Goal: Navigation & Orientation: Find specific page/section

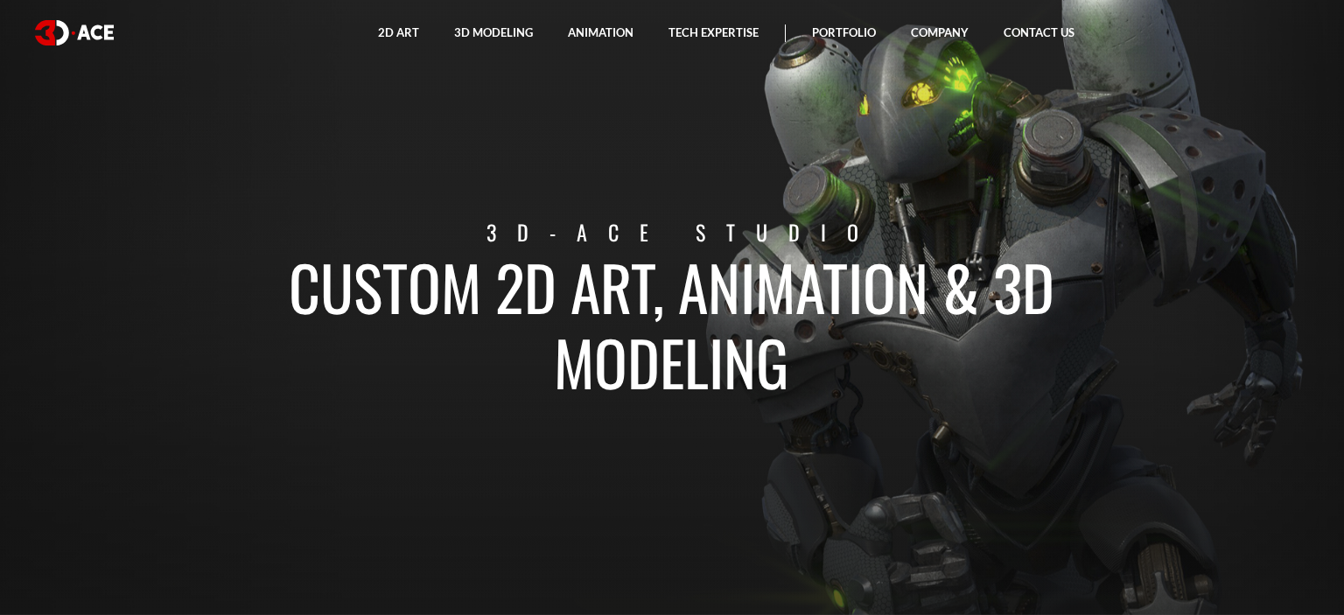
click at [1221, 147] on section "Custom 2D art, animation & 3D modeling 3D-Ace studio" at bounding box center [672, 307] width 1344 height 615
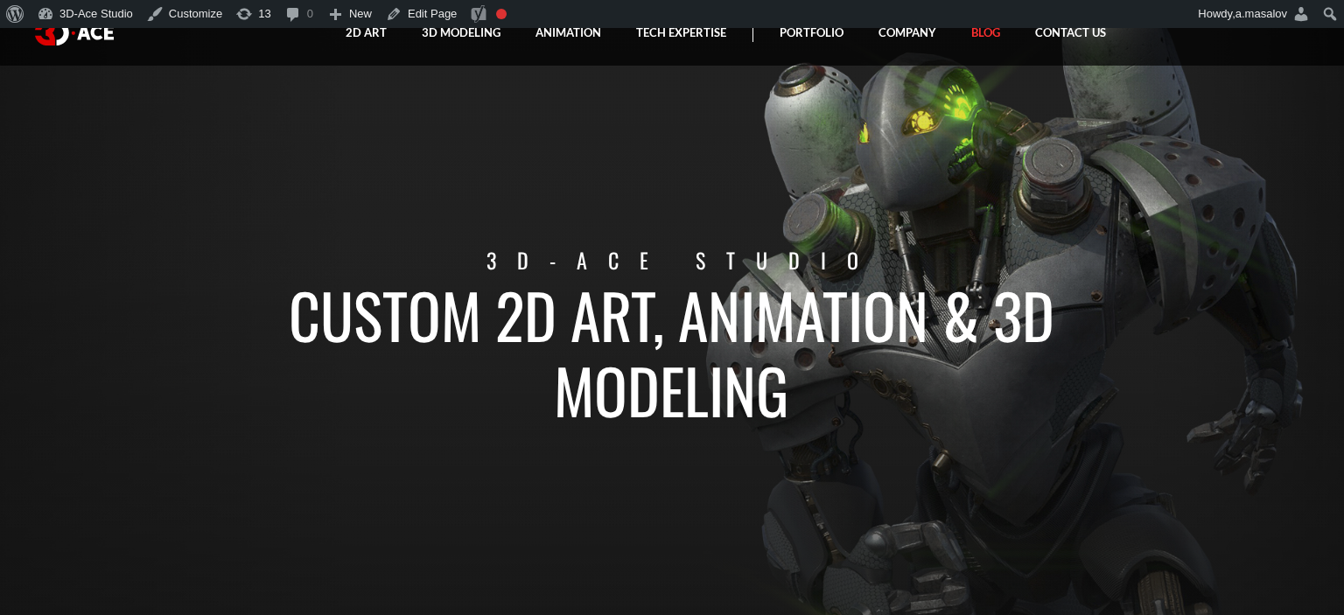
click at [971, 37] on link "Blog" at bounding box center [986, 33] width 64 height 66
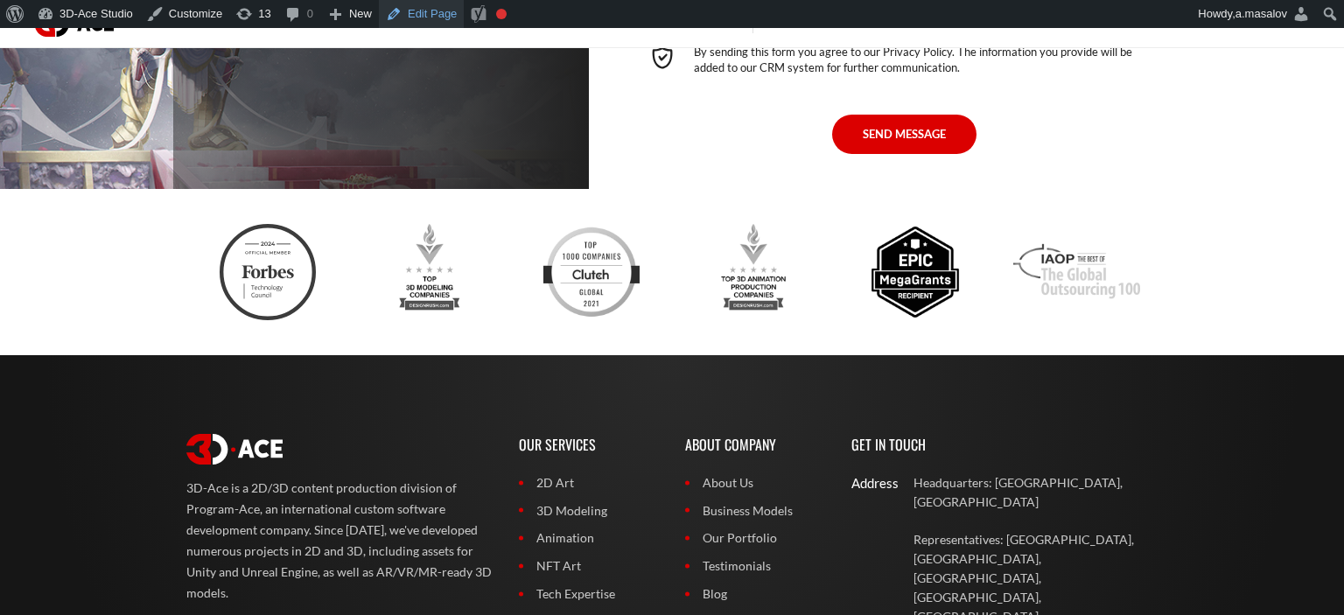
scroll to position [7075, 0]
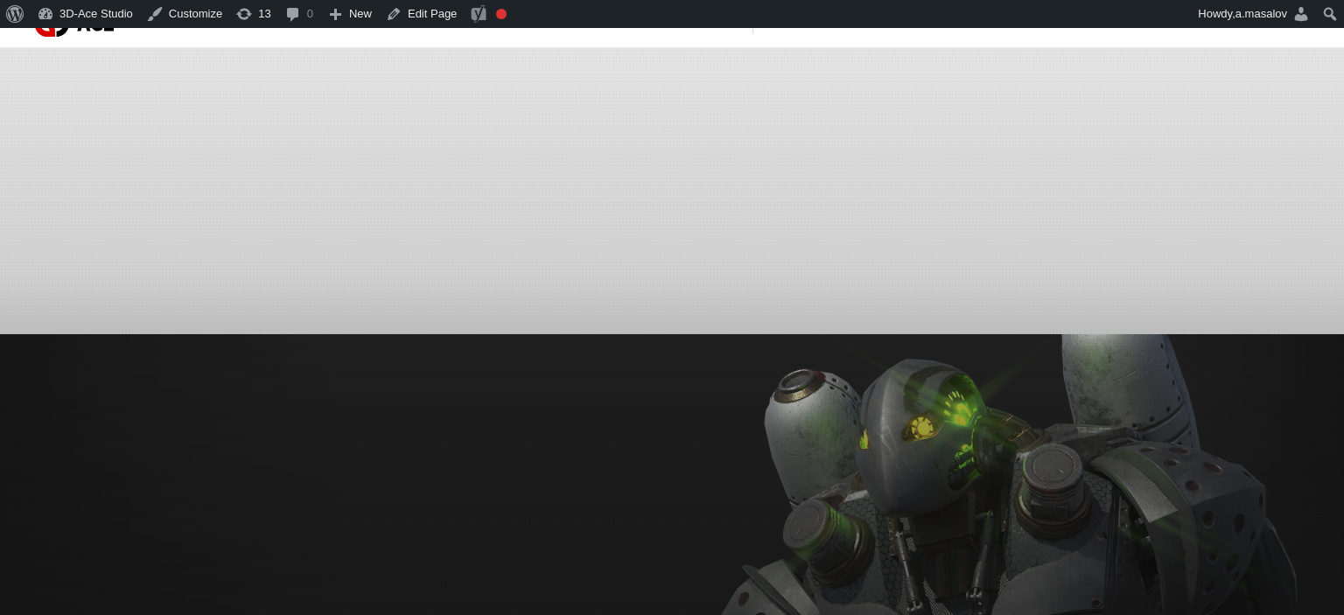
scroll to position [7075, 0]
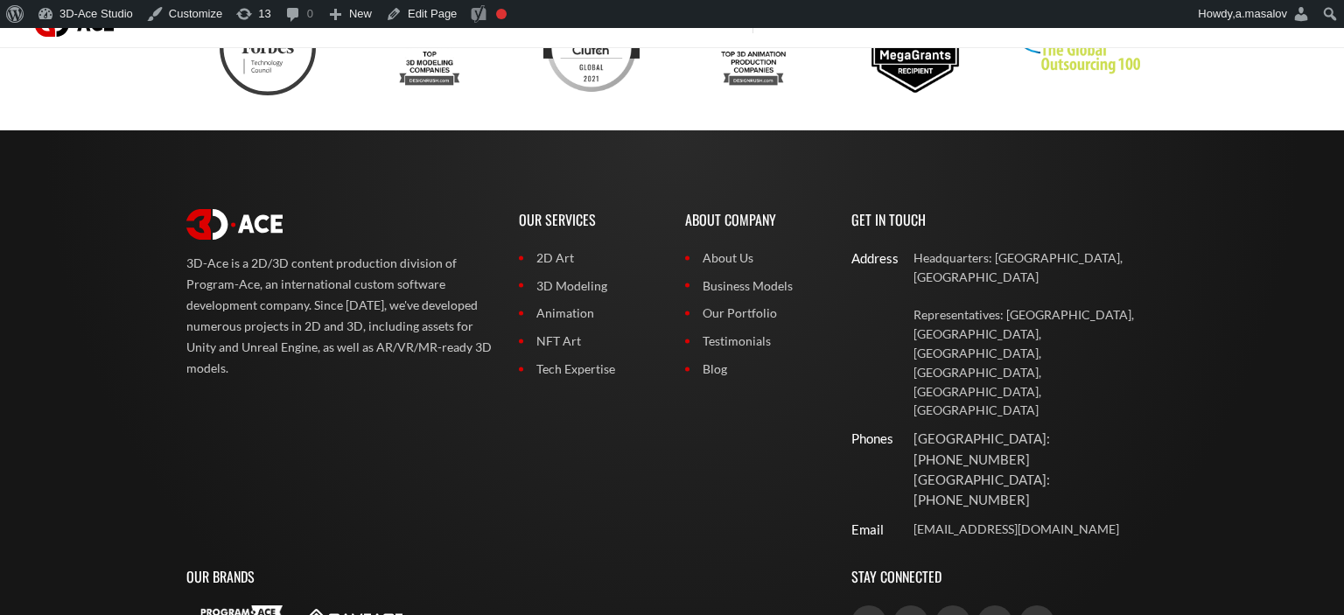
scroll to position [7075, 0]
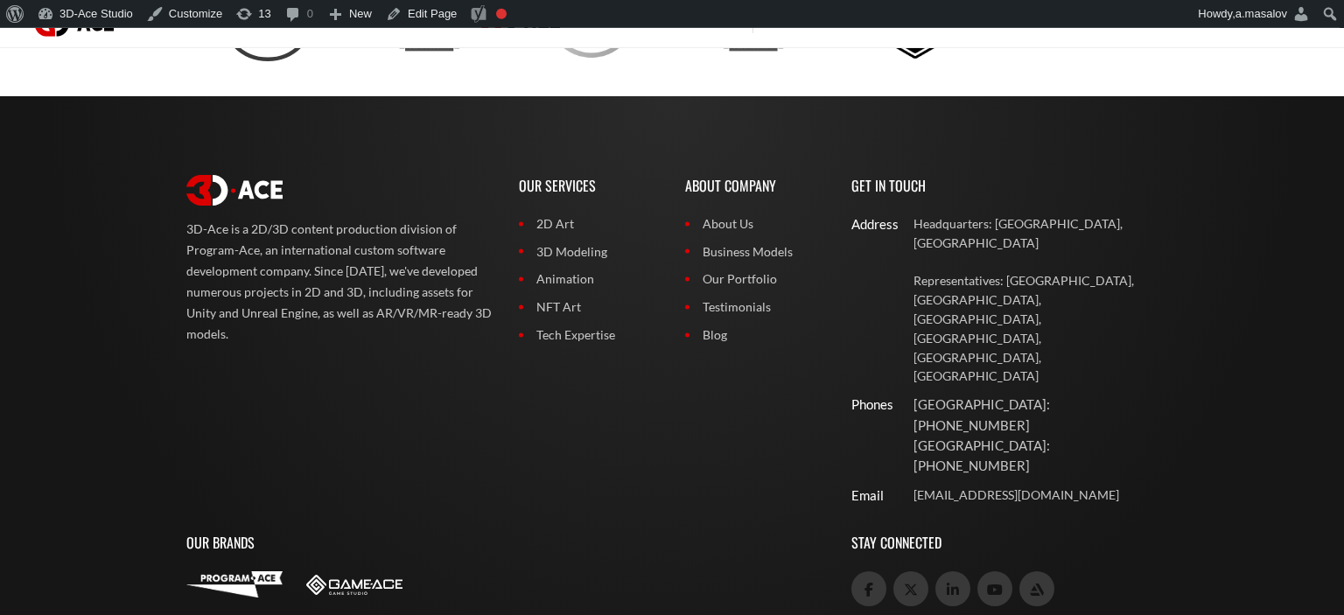
scroll to position [7075, 0]
